Goal: Task Accomplishment & Management: Manage account settings

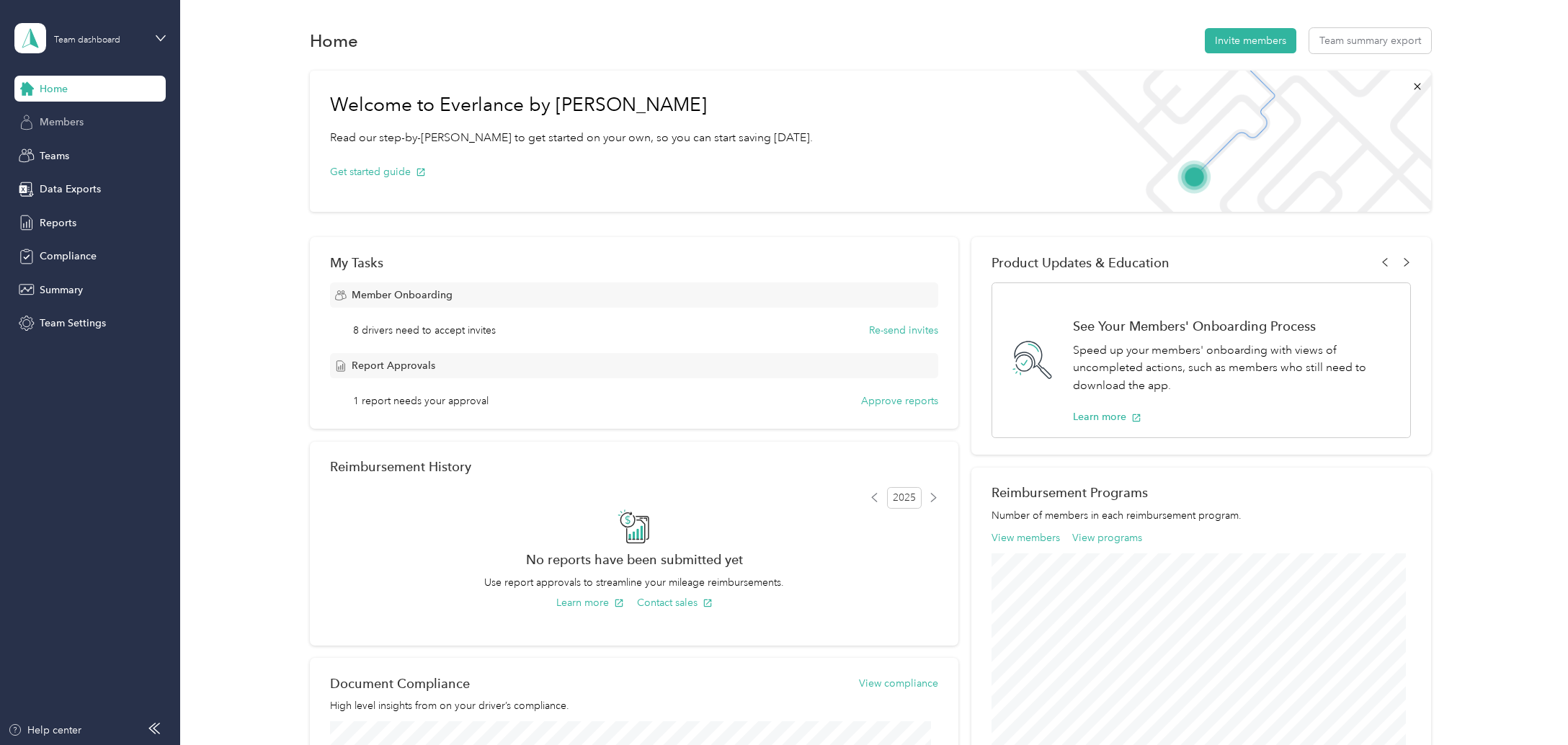
click at [65, 116] on span "Members" at bounding box center [62, 122] width 44 height 15
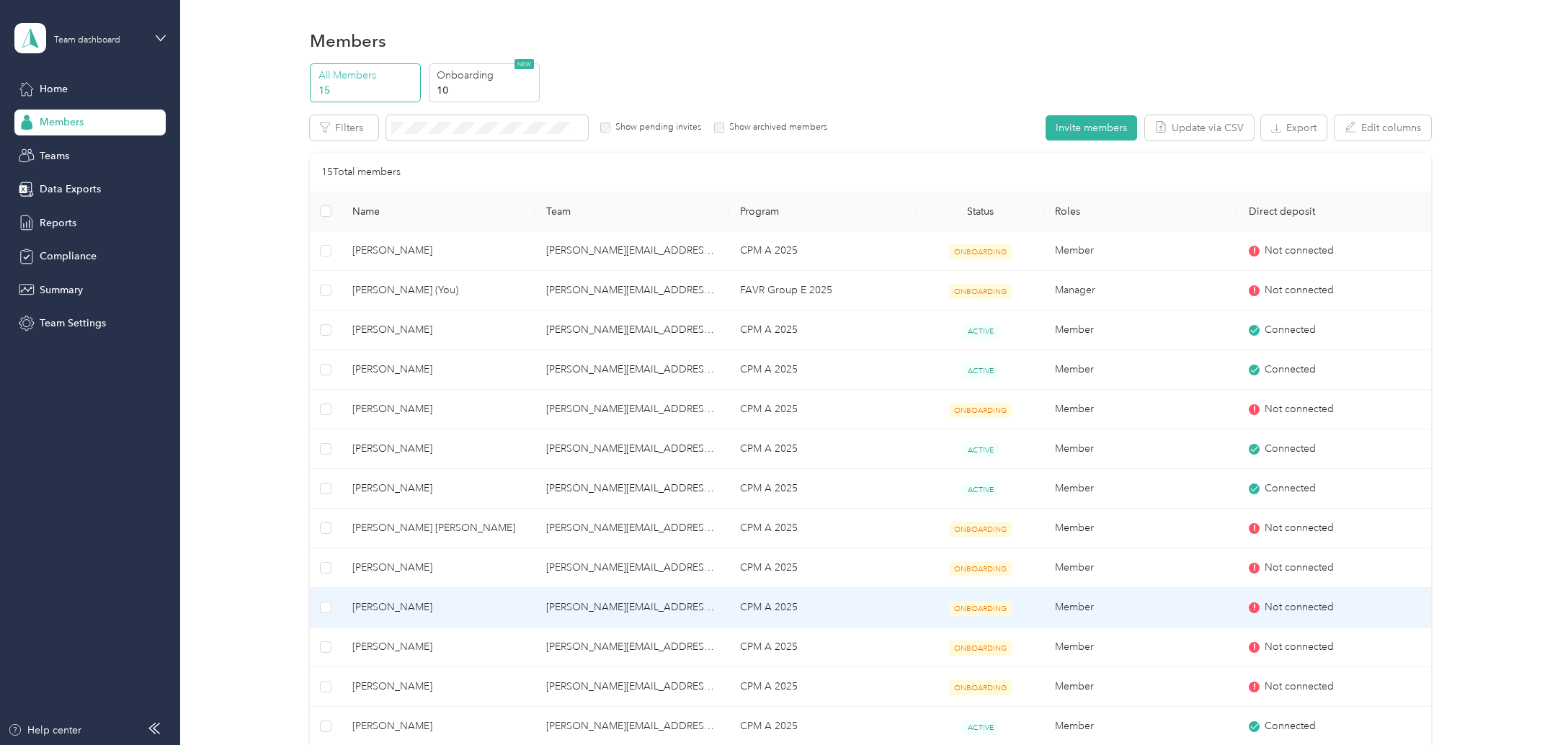
click at [1303, 602] on span "Not connected" at bounding box center [1299, 607] width 69 height 16
